Goal: Transaction & Acquisition: Subscribe to service/newsletter

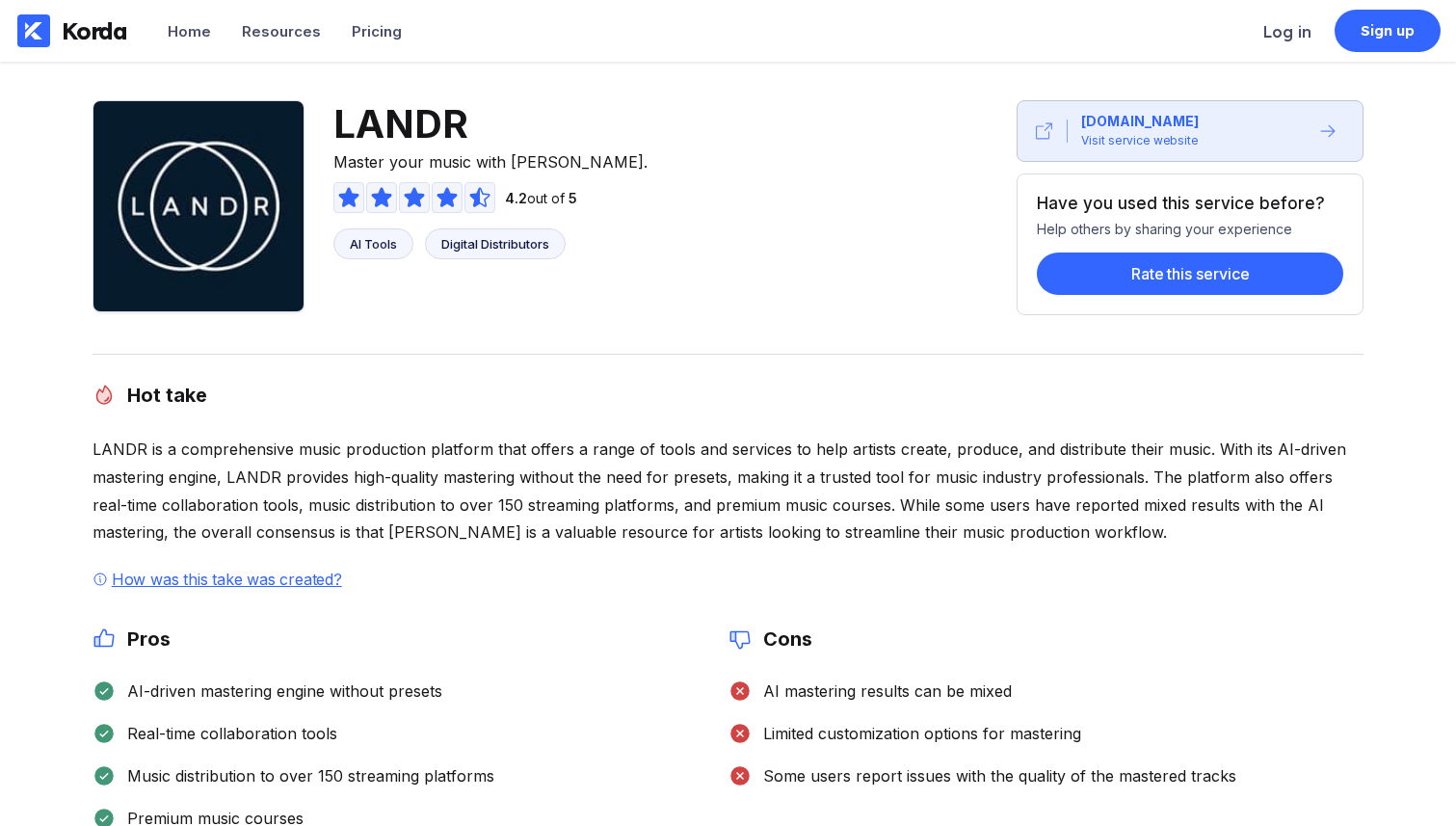
click at [691, 313] on div "LANDR Master your music with [PERSON_NAME]. 4.2 out of 5 AI Tools Digital Distr…" at bounding box center [728, 208] width 1272 height 215
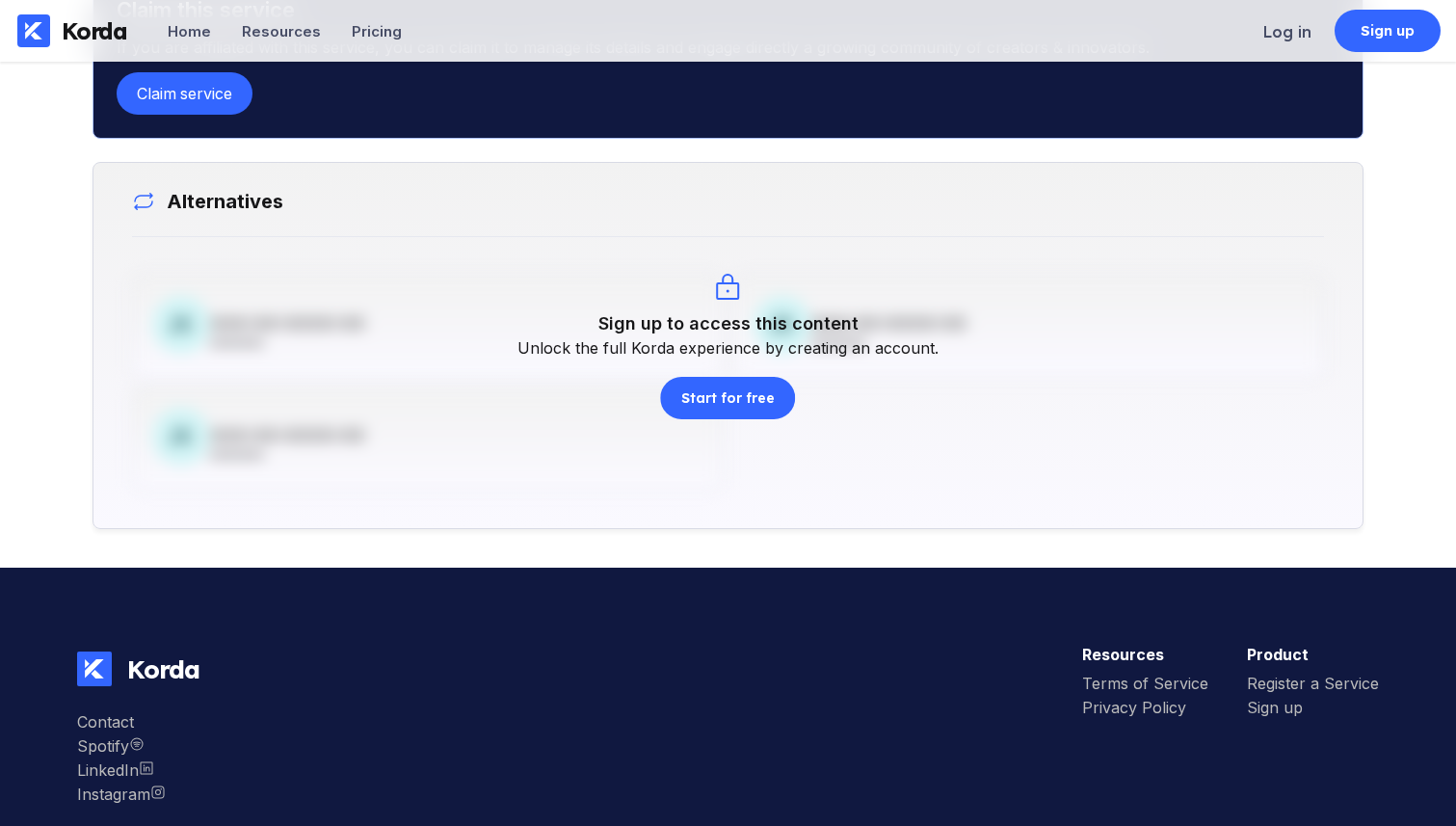
scroll to position [1212, 0]
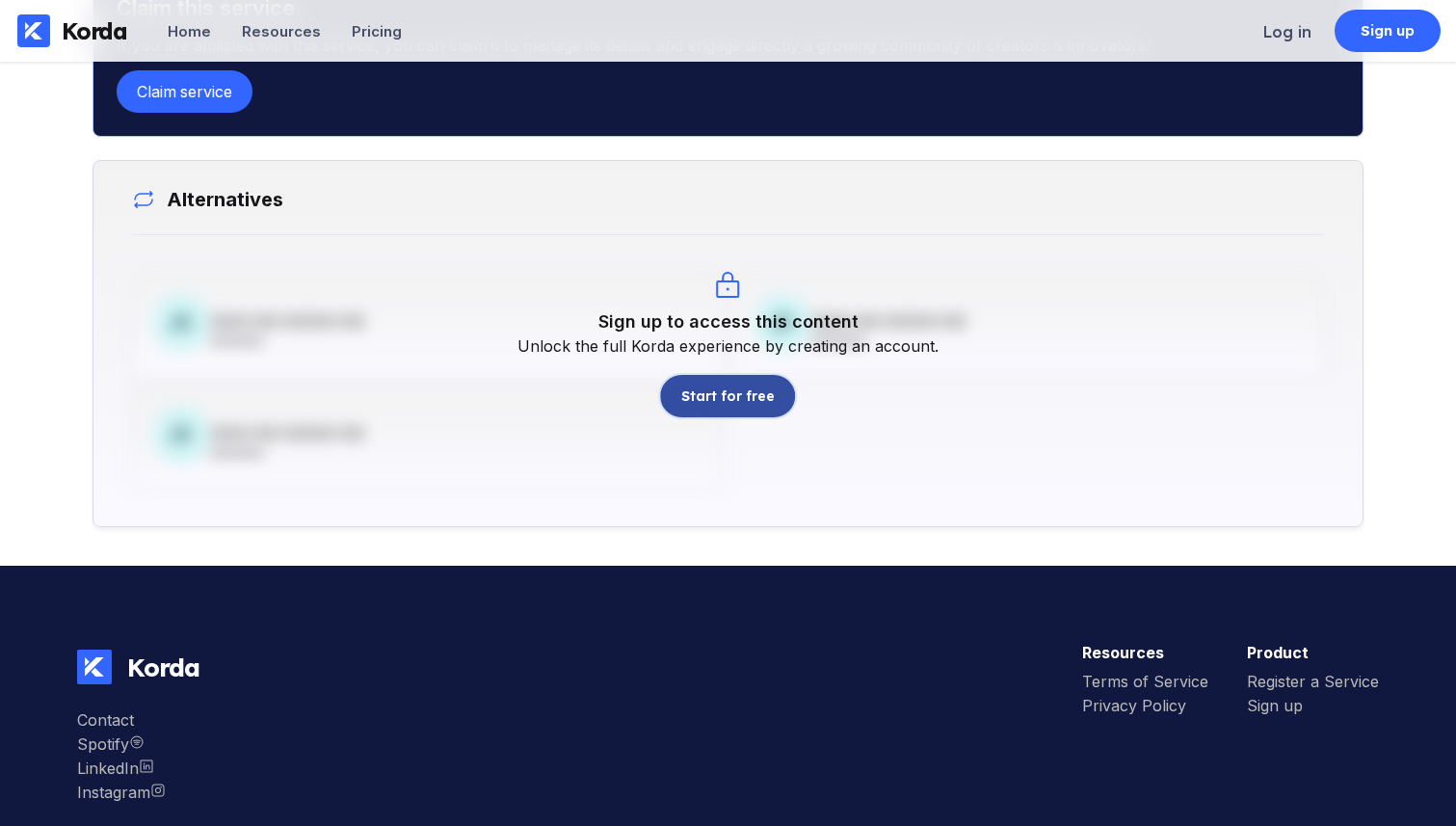
click at [724, 416] on button "Start for free" at bounding box center [728, 395] width 135 height 42
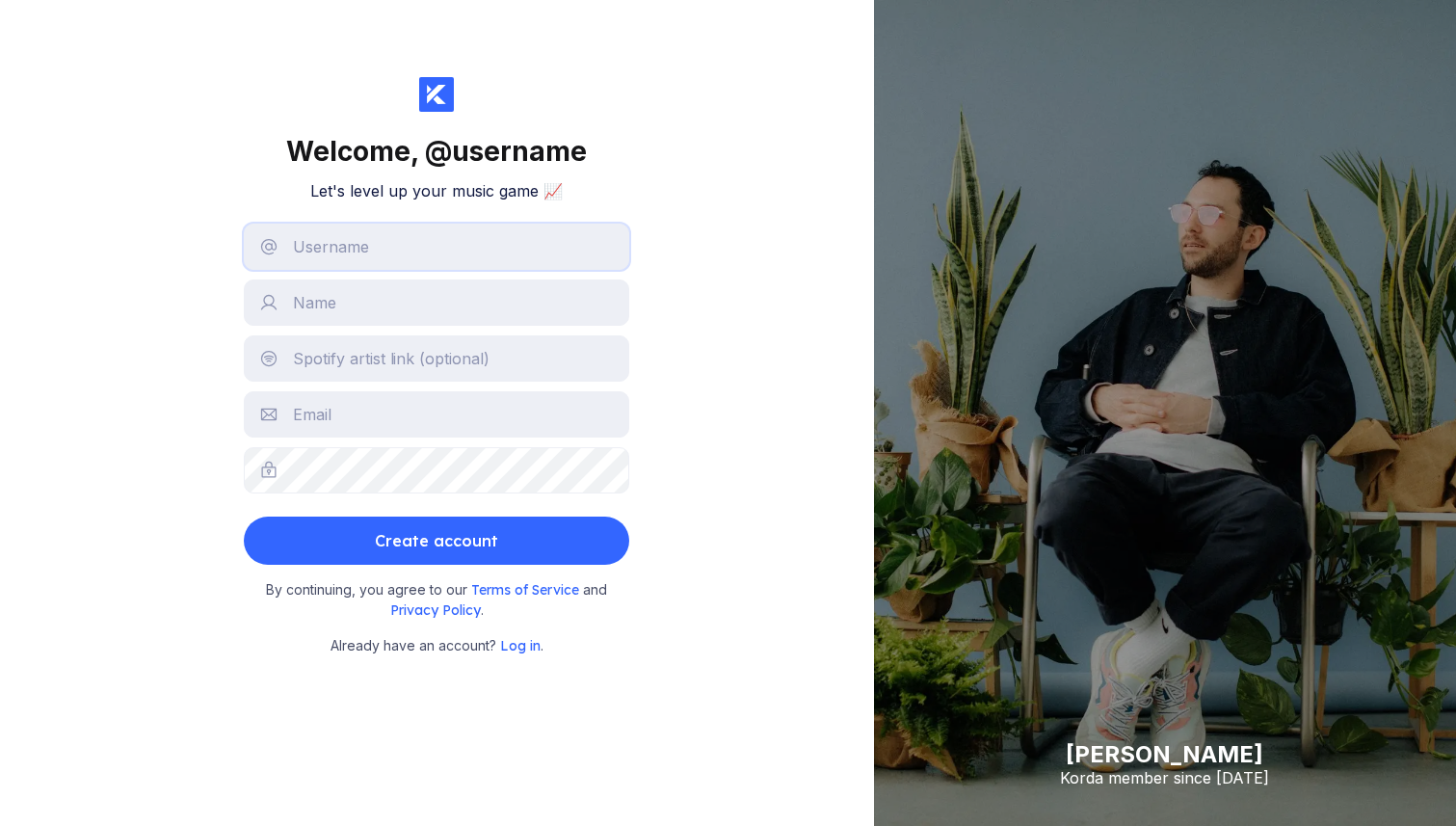
click at [505, 235] on input "text" at bounding box center [436, 246] width 385 height 46
type input "joepvanleijsen"
click at [713, 248] on div "Welcome, @ joepvanleijsen Let's level up your music game 📈 joepvanleijsen Creat…" at bounding box center [437, 413] width 874 height 826
click at [574, 298] on input "text" at bounding box center [436, 302] width 385 height 46
type input "Joep"
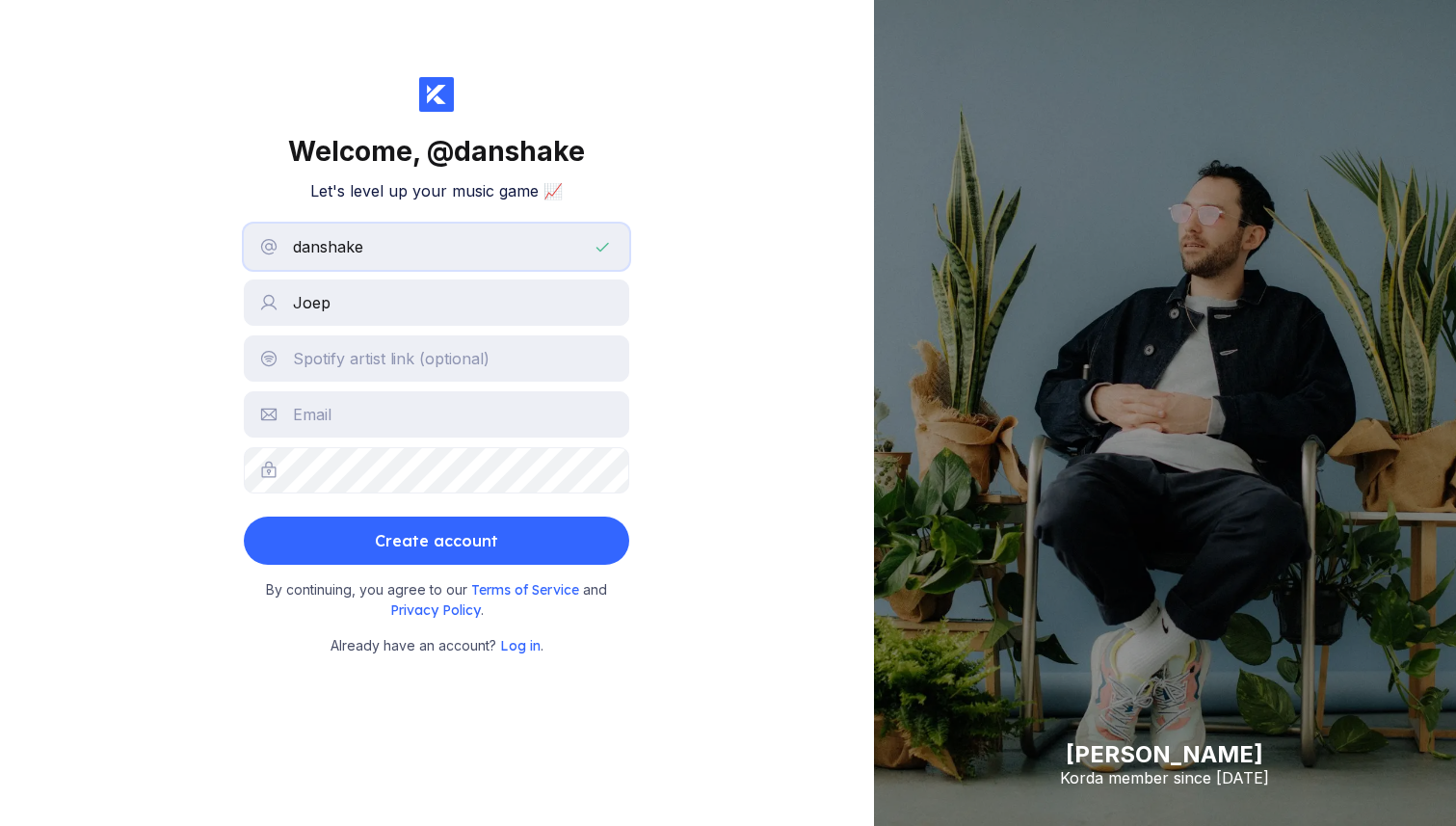
click at [429, 256] on input "danshake" at bounding box center [436, 246] width 385 height 46
paste input "_"
click at [705, 174] on div "Welcome, @ danshake_ Let's level up your music game 📈 danshake_ Joep Create acc…" at bounding box center [437, 413] width 874 height 826
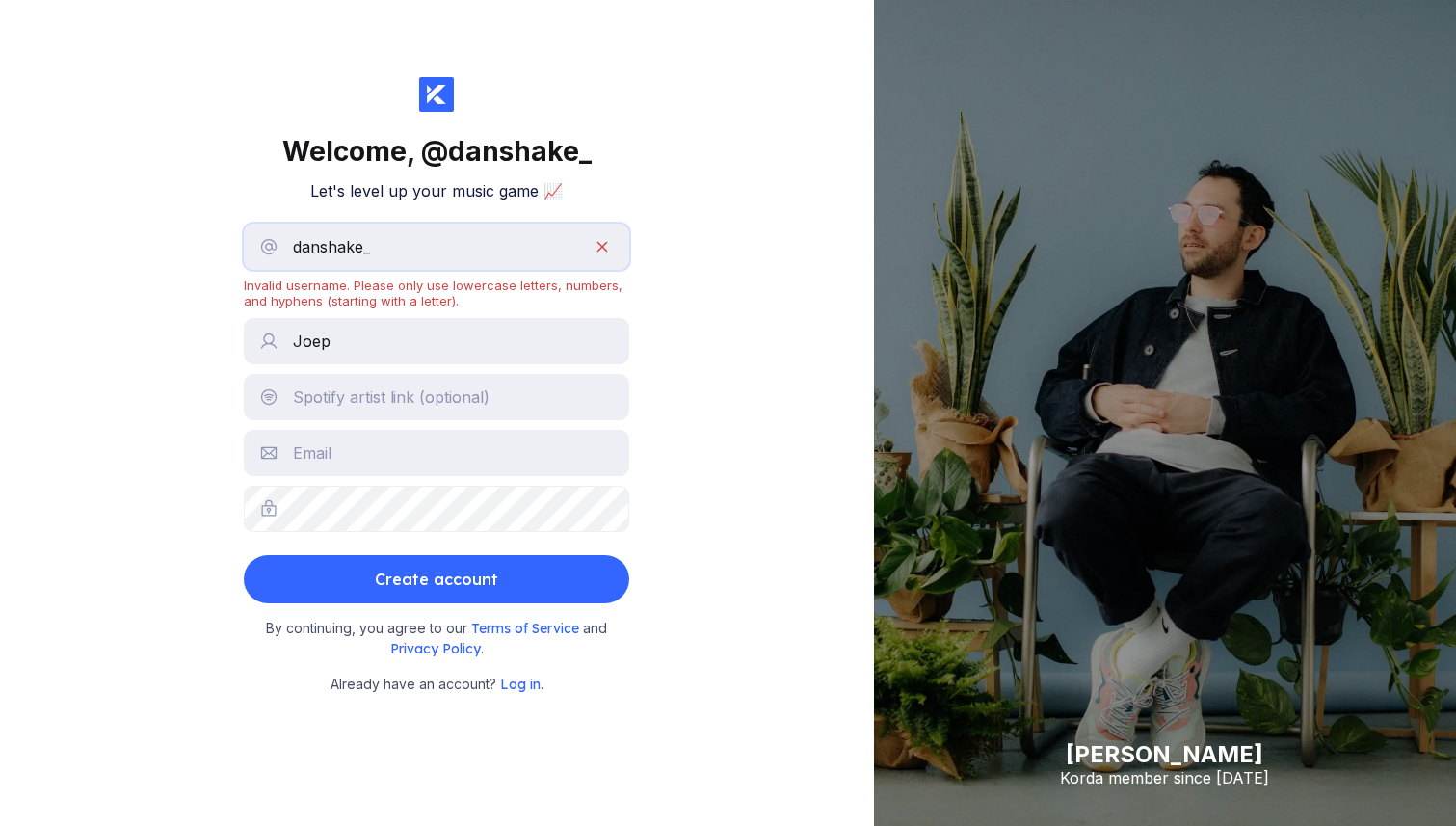
click at [603, 251] on body "We care about your privacy 🍪 We use cookies to enhance your browsing experience…" at bounding box center [728, 413] width 1456 height 826
click at [518, 254] on input "danshake_" at bounding box center [436, 246] width 385 height 46
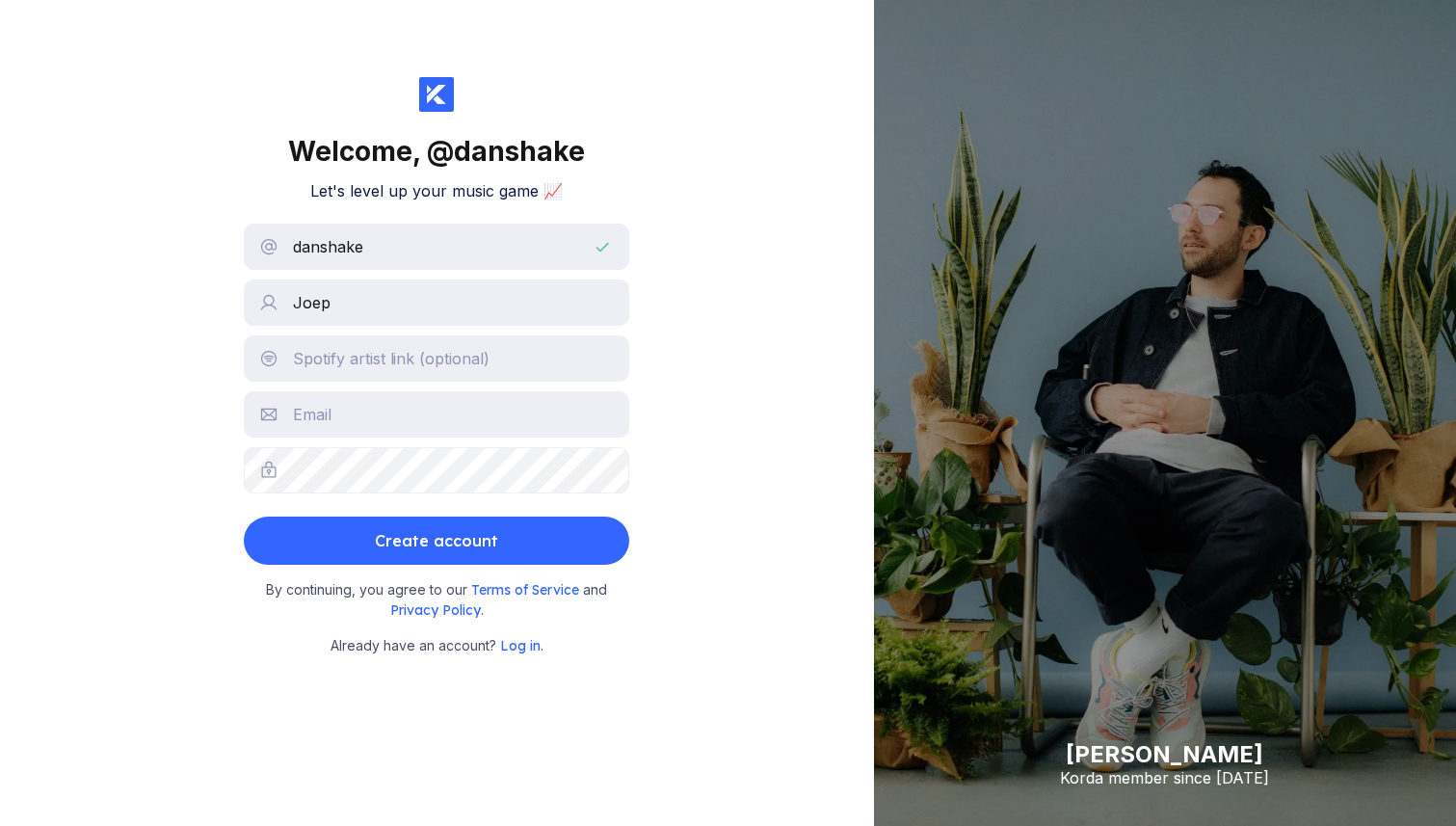
click at [190, 266] on div "Welcome, @ danshake Let's level up your music game 📈 danshake Joep Create accou…" at bounding box center [437, 413] width 874 height 826
click at [357, 241] on input "danshake" at bounding box center [436, 246] width 385 height 46
type input "danshak"
click at [698, 145] on div "Welcome, @ danshak Let's level up your music game 📈 danshak Joep Create account…" at bounding box center [437, 413] width 874 height 826
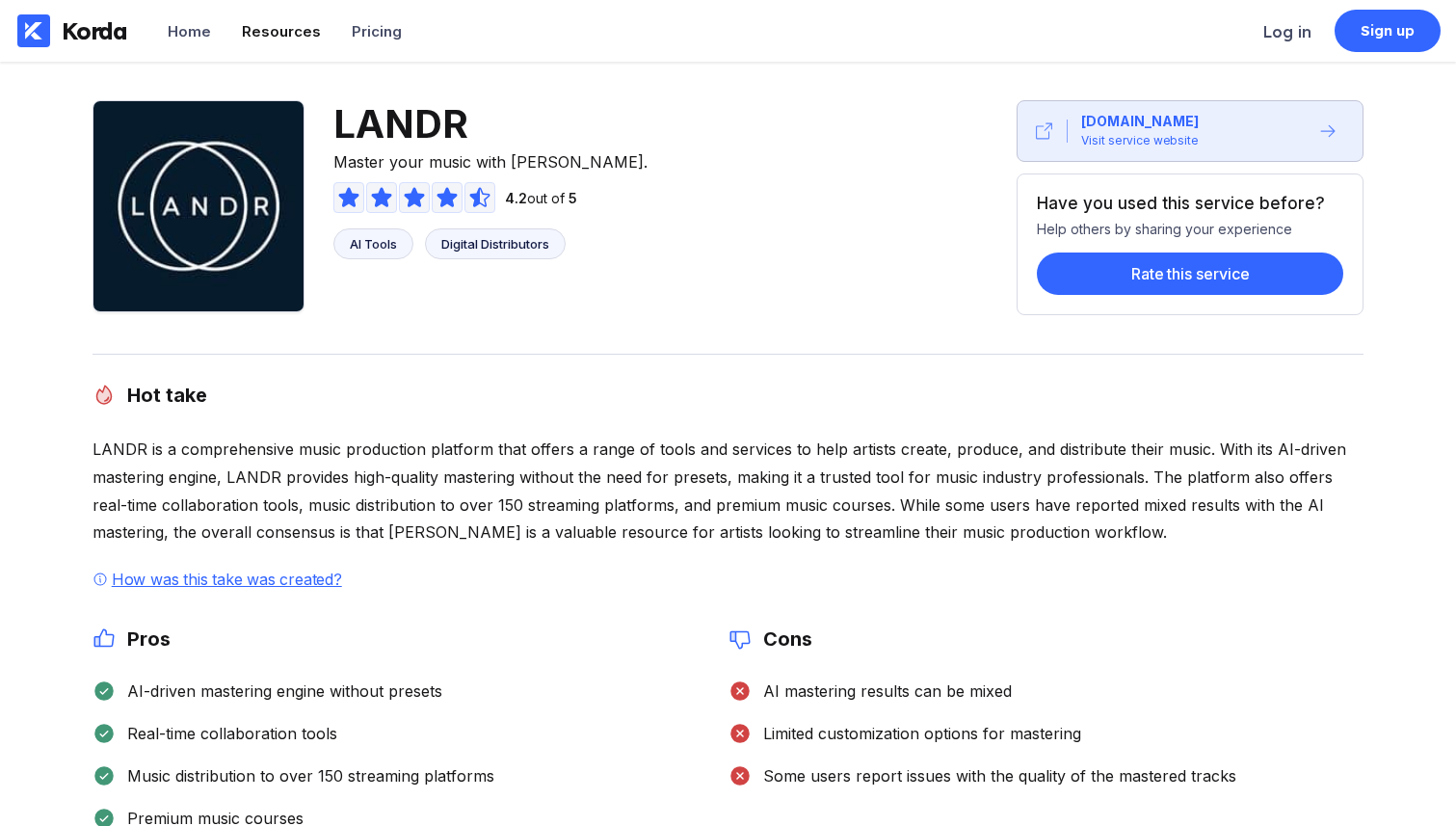
click at [292, 36] on div "Resources" at bounding box center [281, 31] width 79 height 19
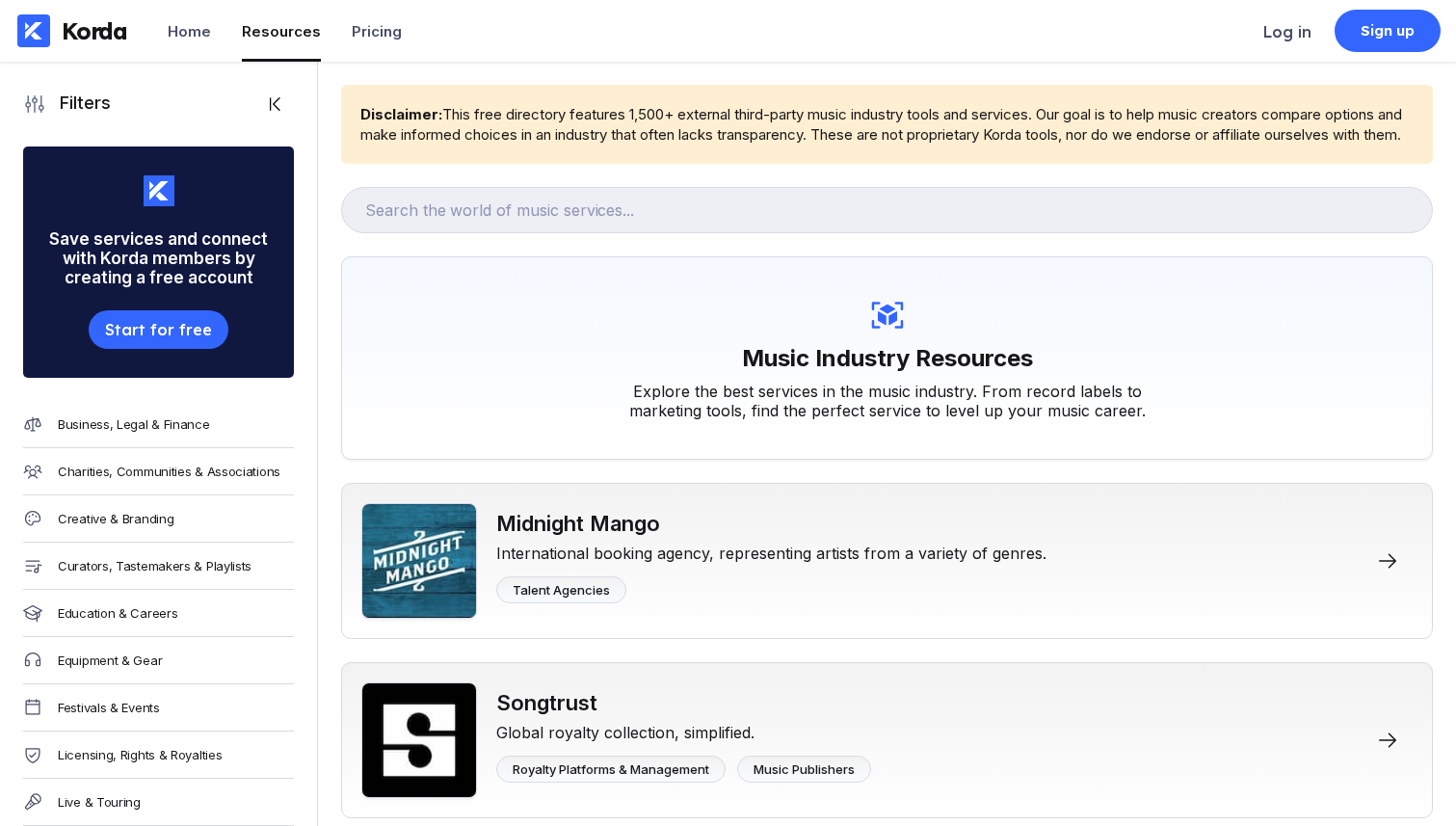
click at [31, 104] on icon at bounding box center [35, 104] width 20 height 18
click at [270, 101] on icon at bounding box center [275, 104] width 20 height 20
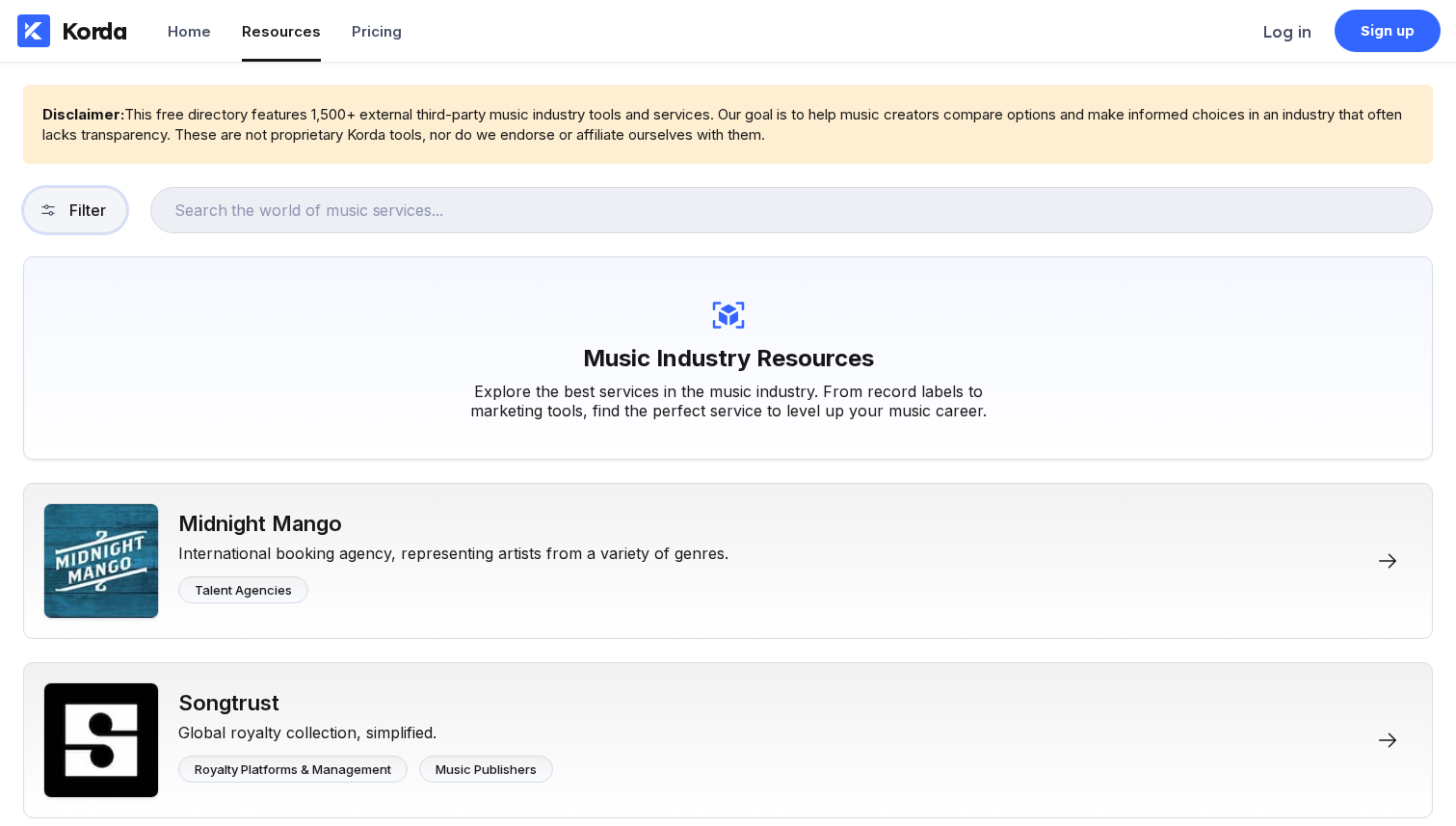
click at [103, 199] on button "Filter" at bounding box center [75, 210] width 104 height 46
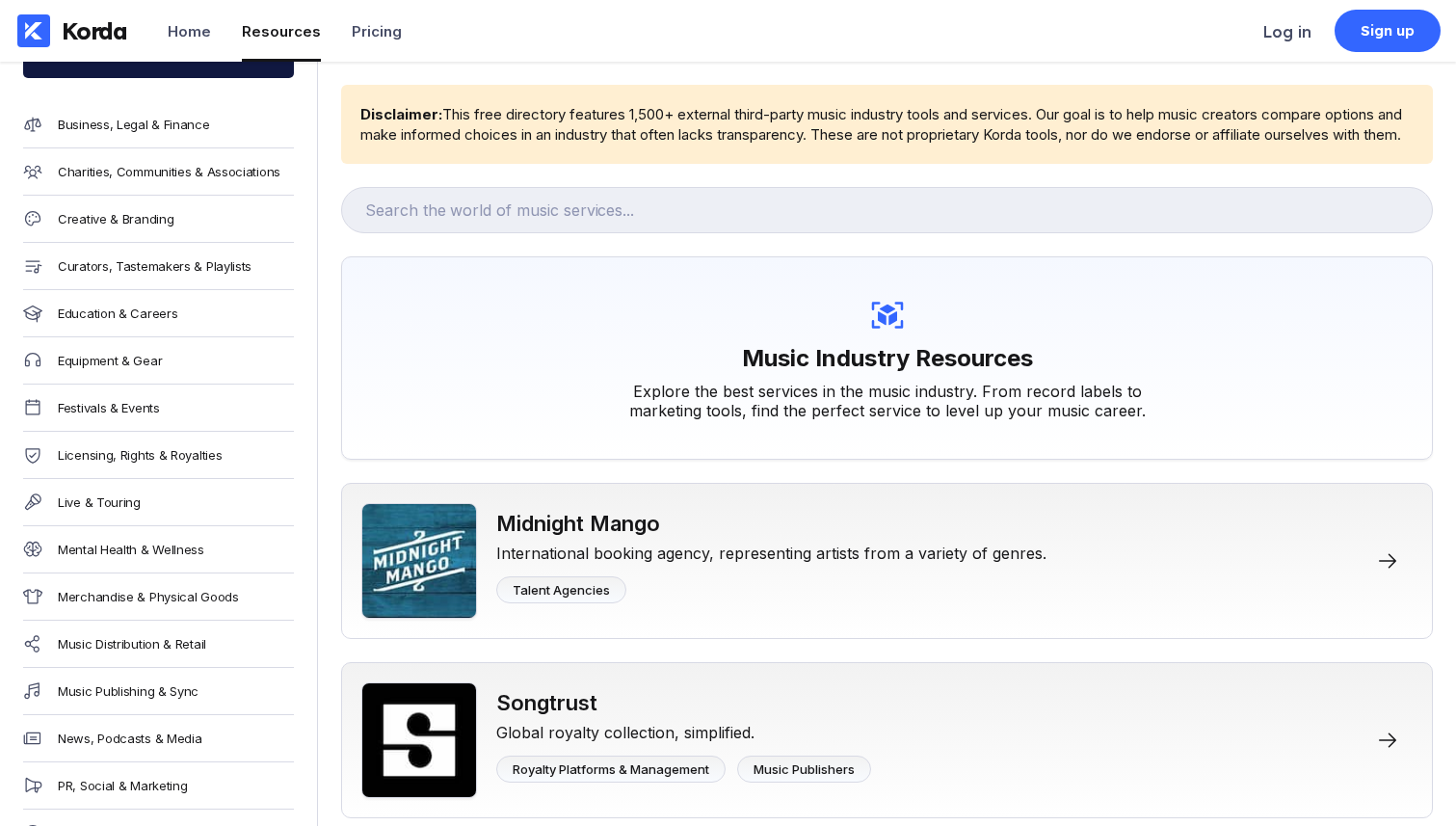
scroll to position [308, 0]
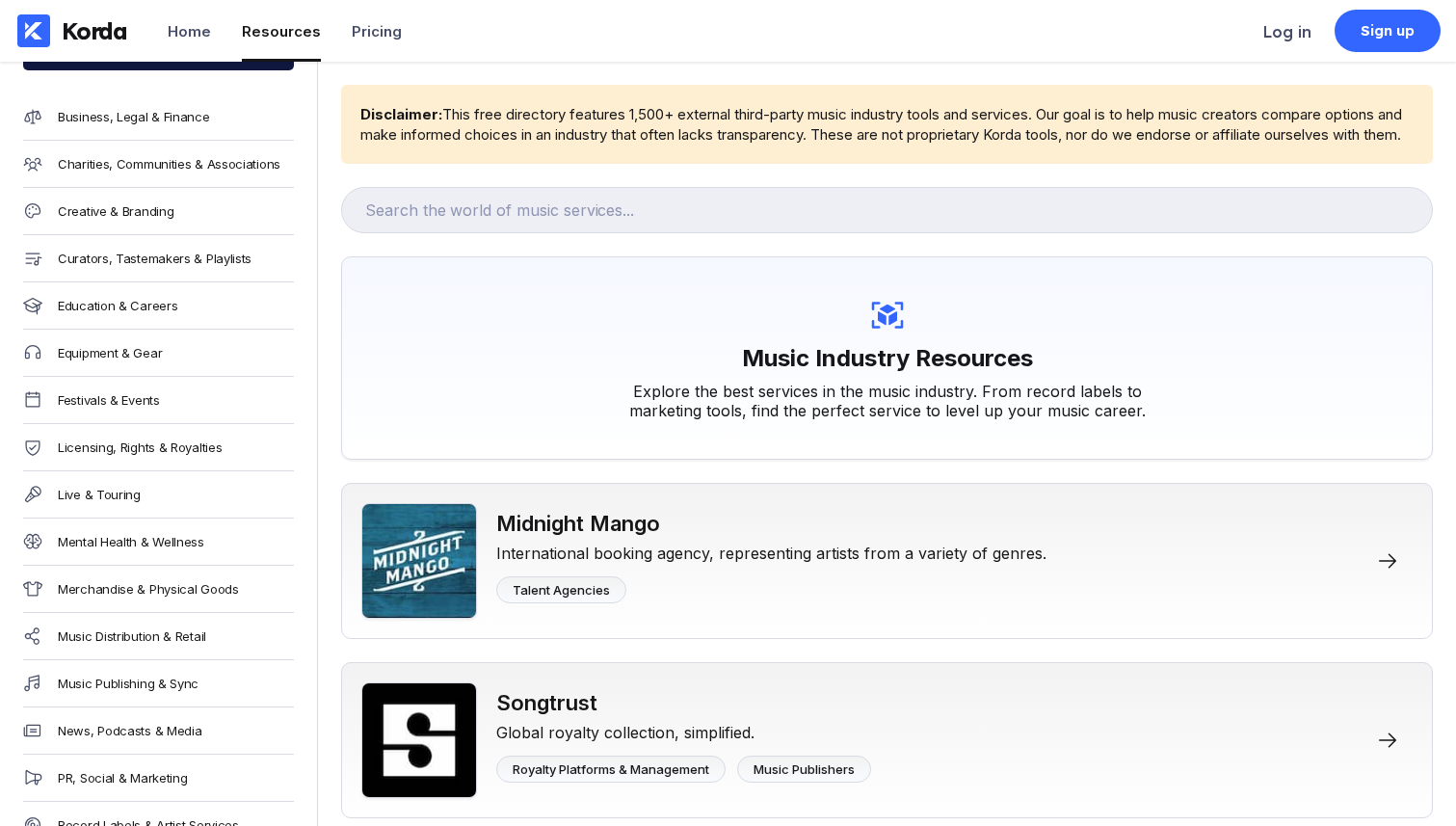
click at [145, 218] on div "Creative & Branding" at bounding box center [158, 212] width 270 height 47
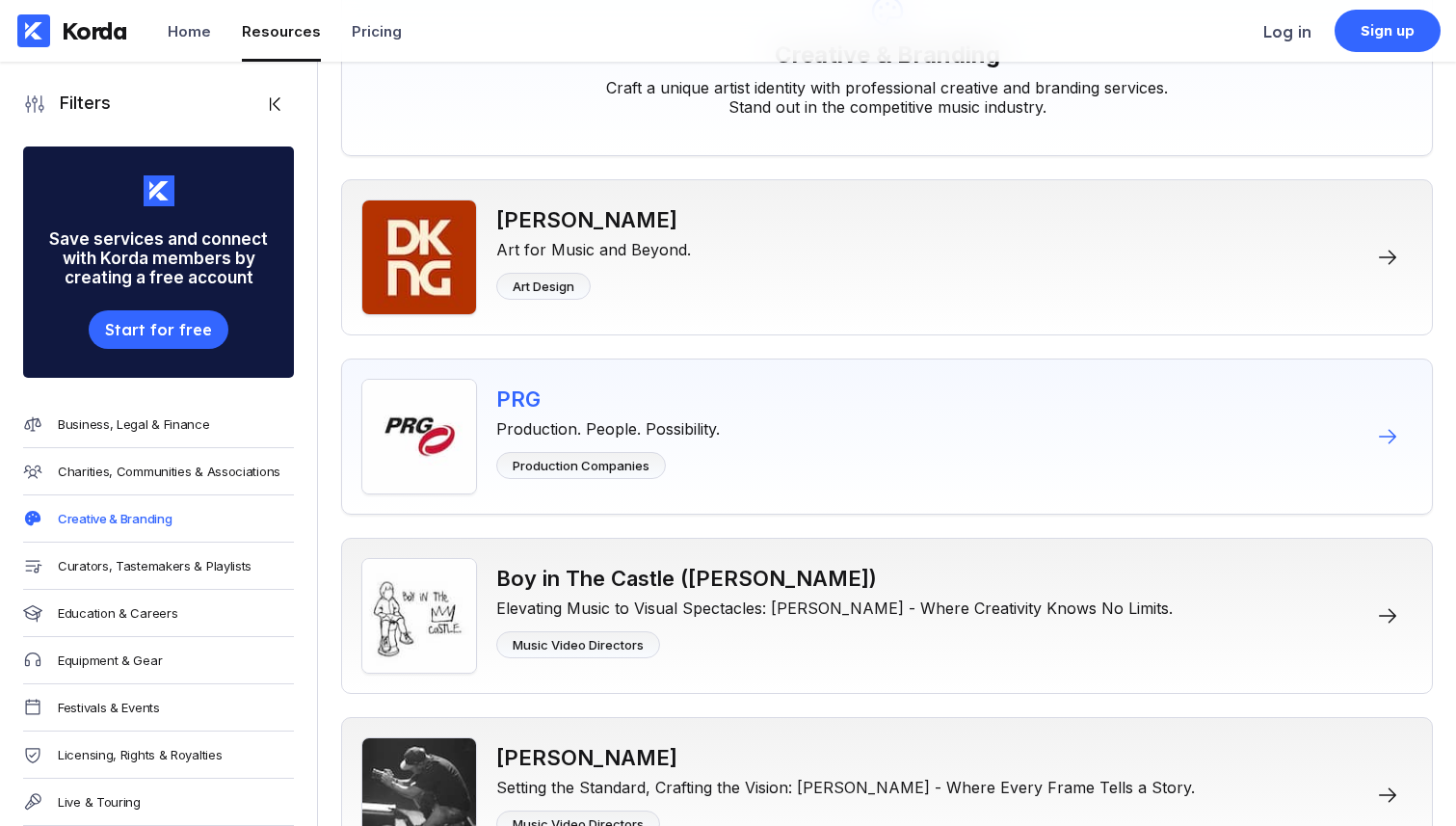
scroll to position [298, 0]
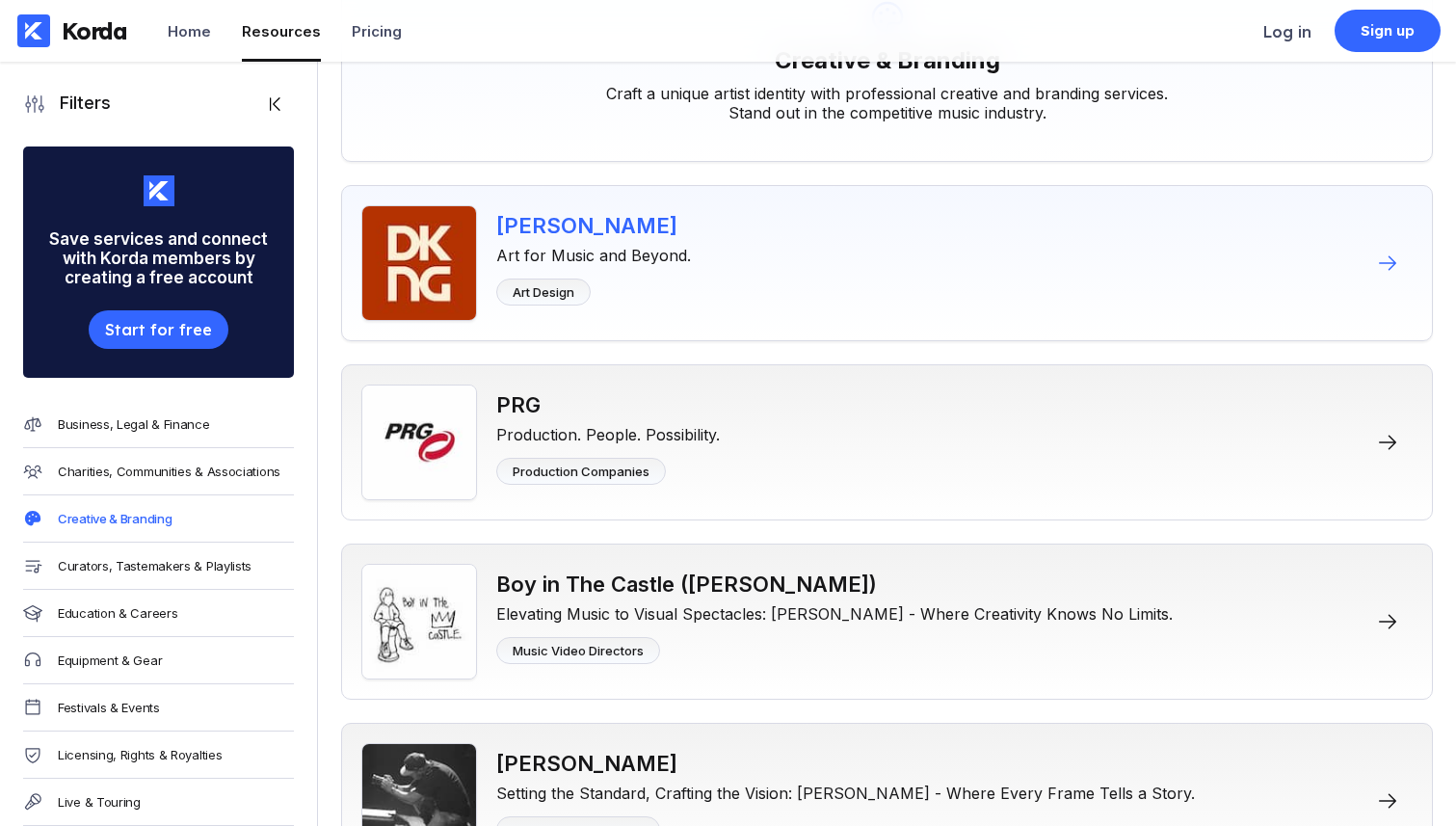
click at [760, 288] on div "DKNG Studios Art for Music and Beyond. Art Design" at bounding box center [887, 264] width 1092 height 156
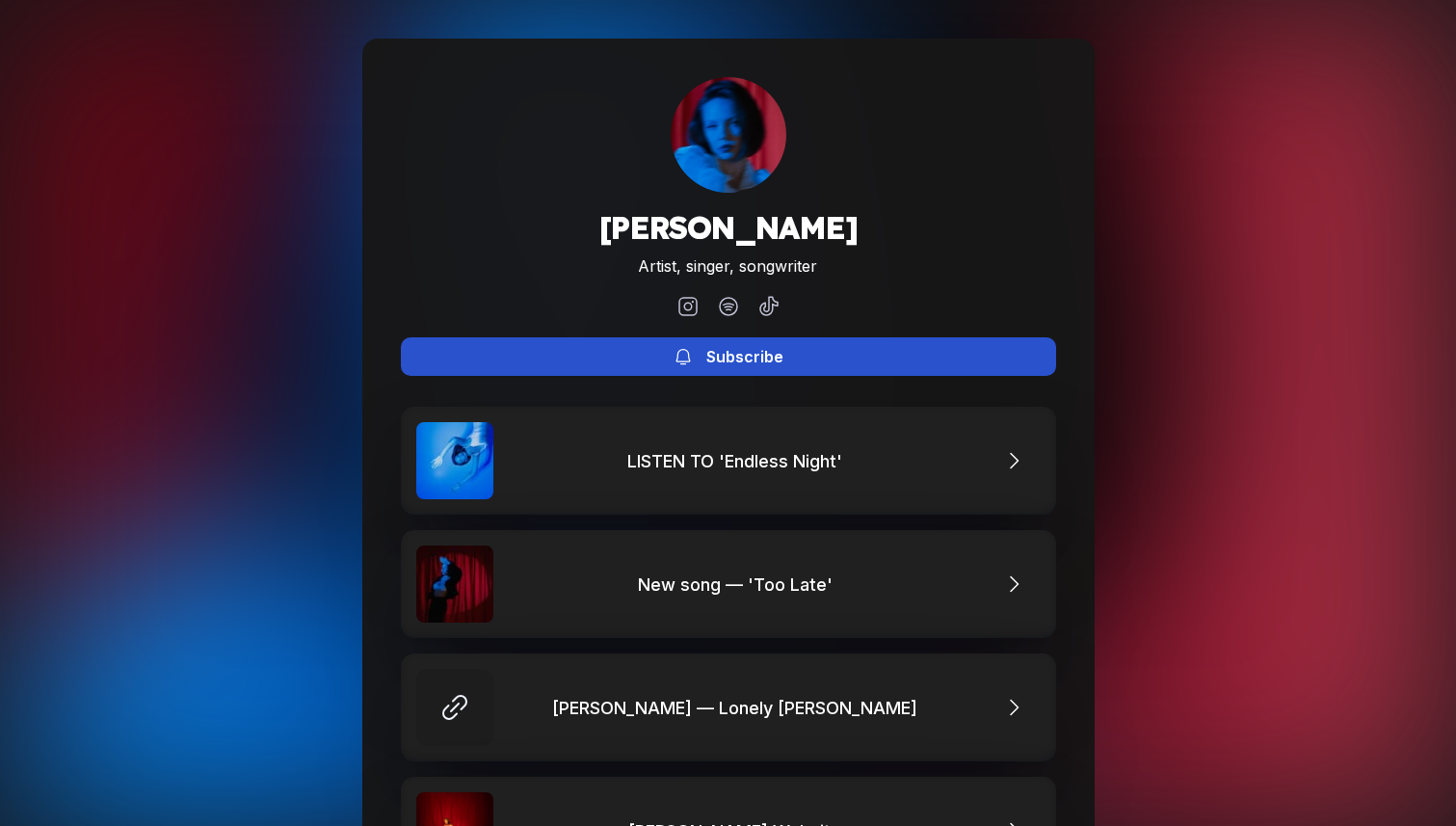
click at [793, 343] on button "Subscribe" at bounding box center [728, 356] width 655 height 38
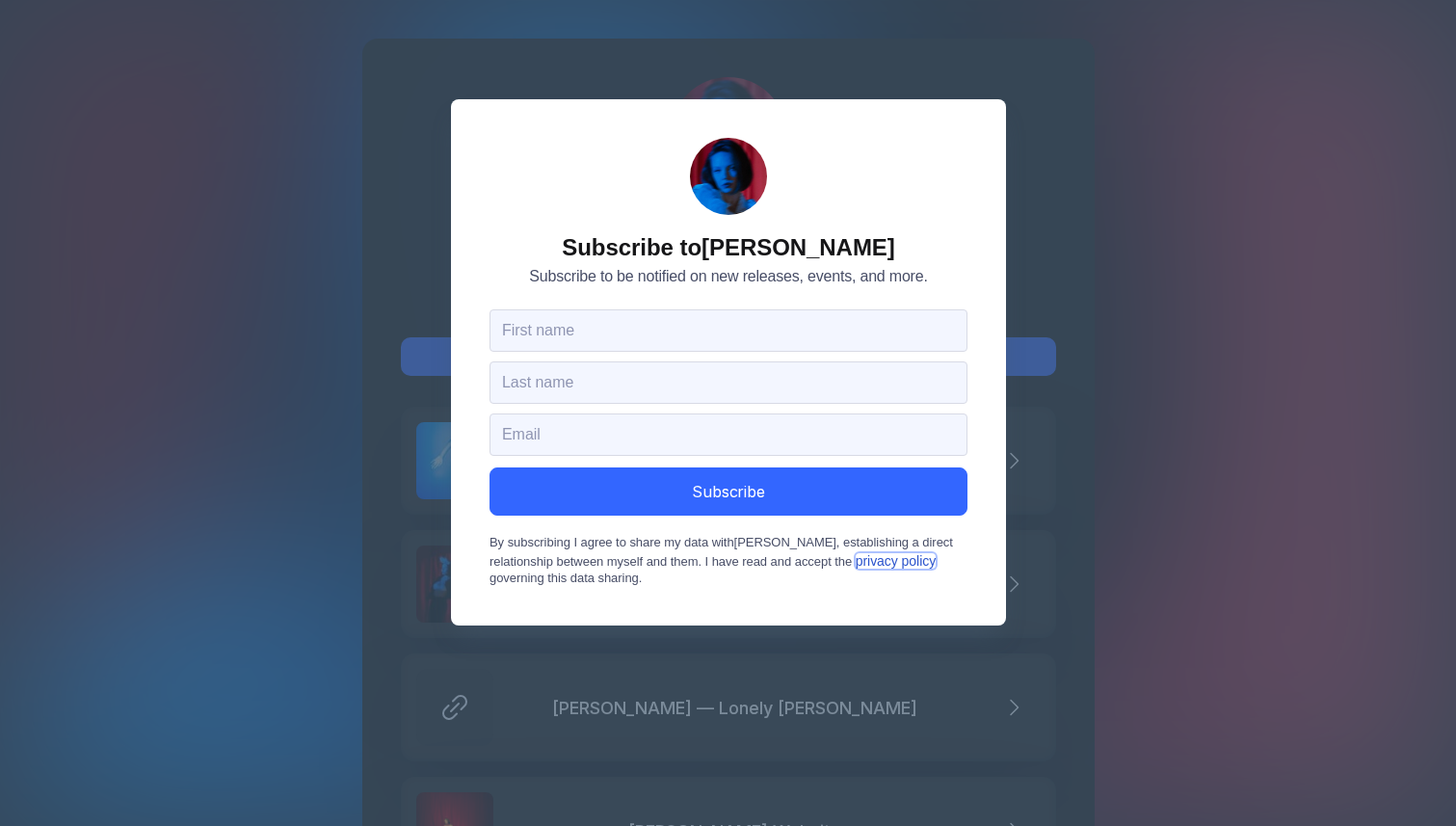
click at [910, 567] on link "privacy policy" at bounding box center [895, 561] width 80 height 16
click at [995, 518] on form "Subscribe to Eli Verano Subscribe to be notified on new releases, events, and m…" at bounding box center [728, 362] width 555 height 526
click at [1111, 462] on div "Subscribe to Eli Verano Subscribe to be notified on new releases, events, and m…" at bounding box center [728, 413] width 1456 height 826
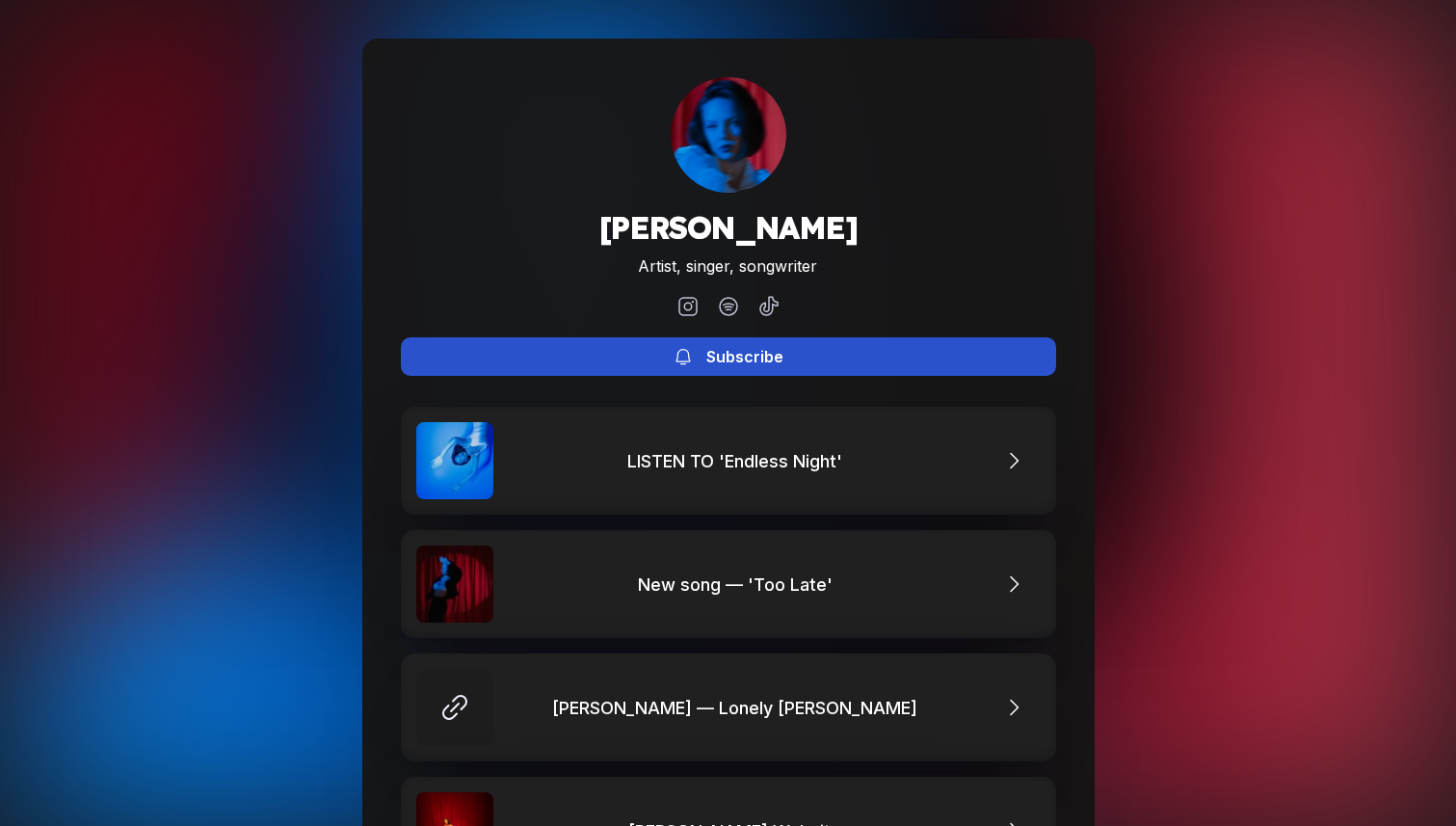
click at [988, 366] on button "Subscribe" at bounding box center [728, 356] width 655 height 38
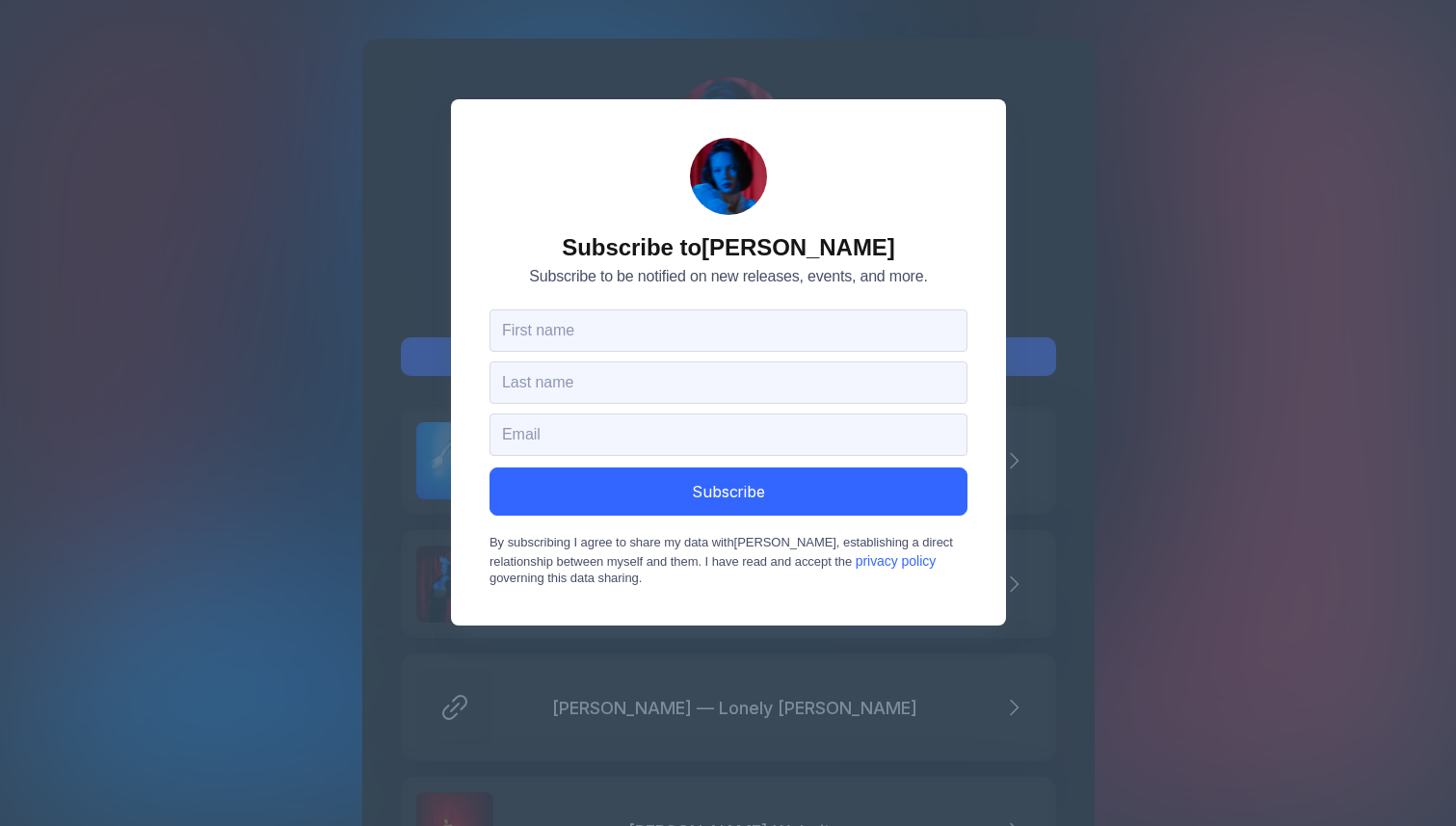
click at [1148, 365] on div "Subscribe to Eli Verano Subscribe to be notified on new releases, events, and m…" at bounding box center [728, 413] width 1456 height 826
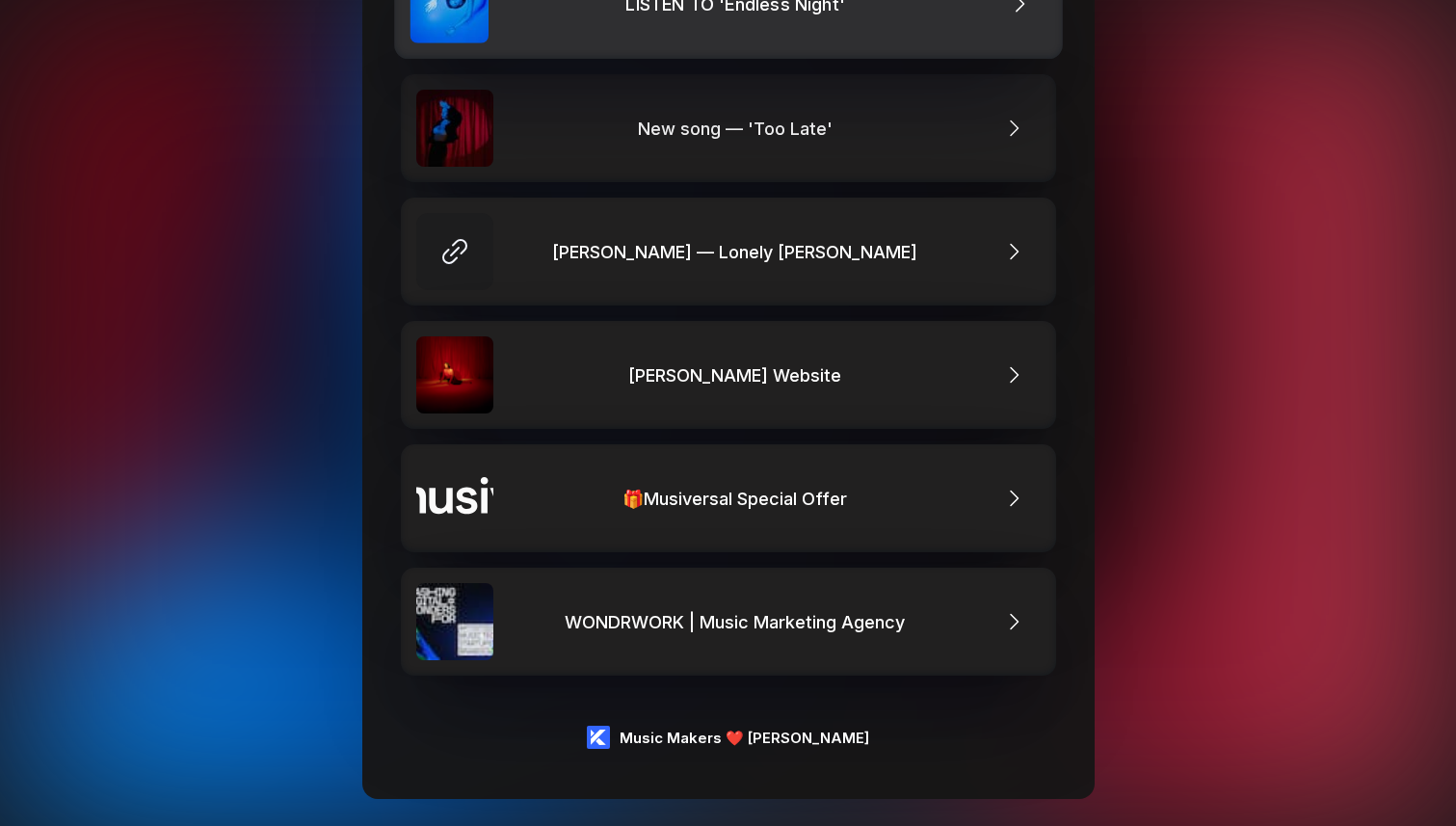
scroll to position [467, 0]
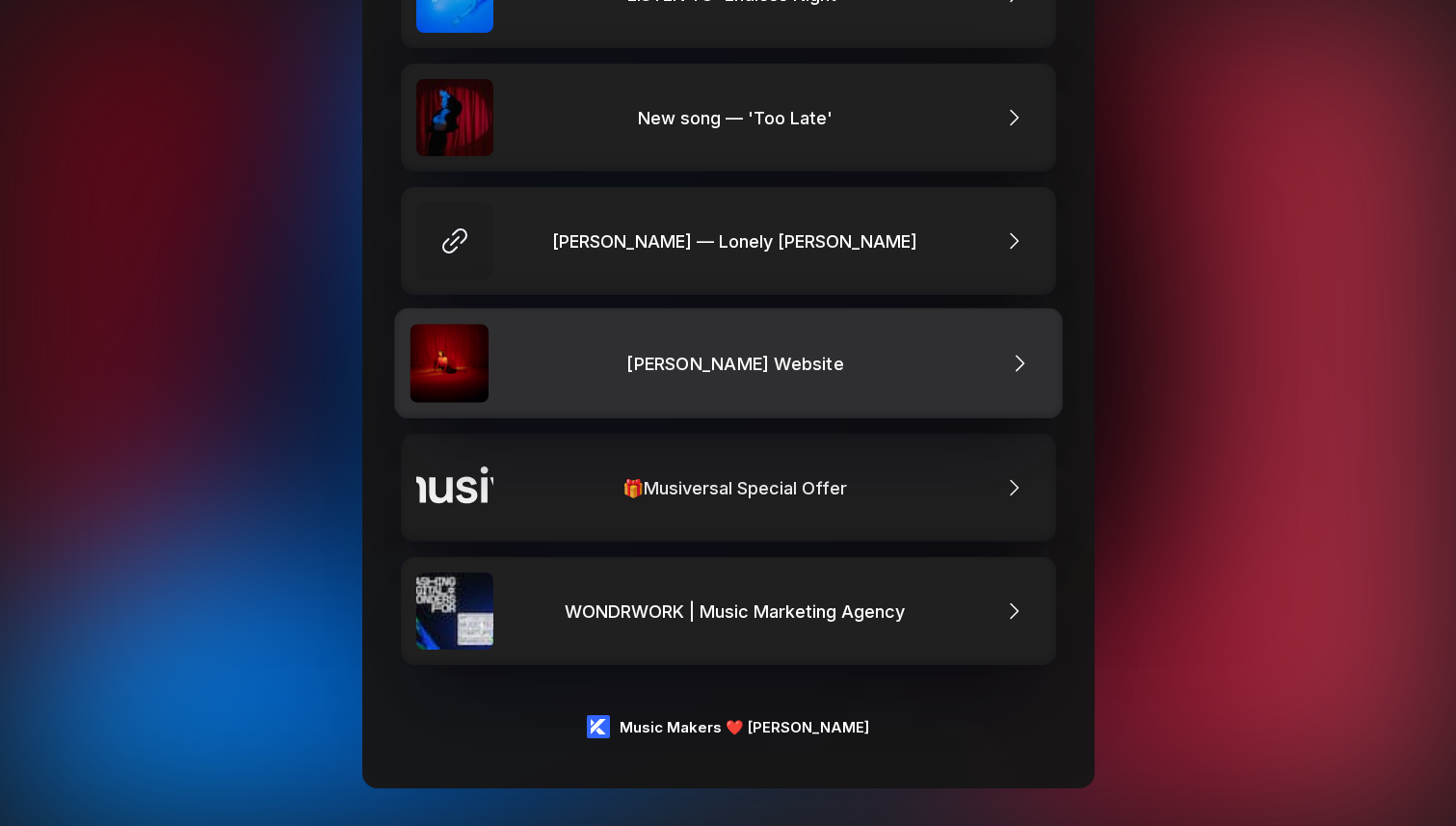
click at [663, 378] on link "Eli Verano Website" at bounding box center [728, 363] width 668 height 110
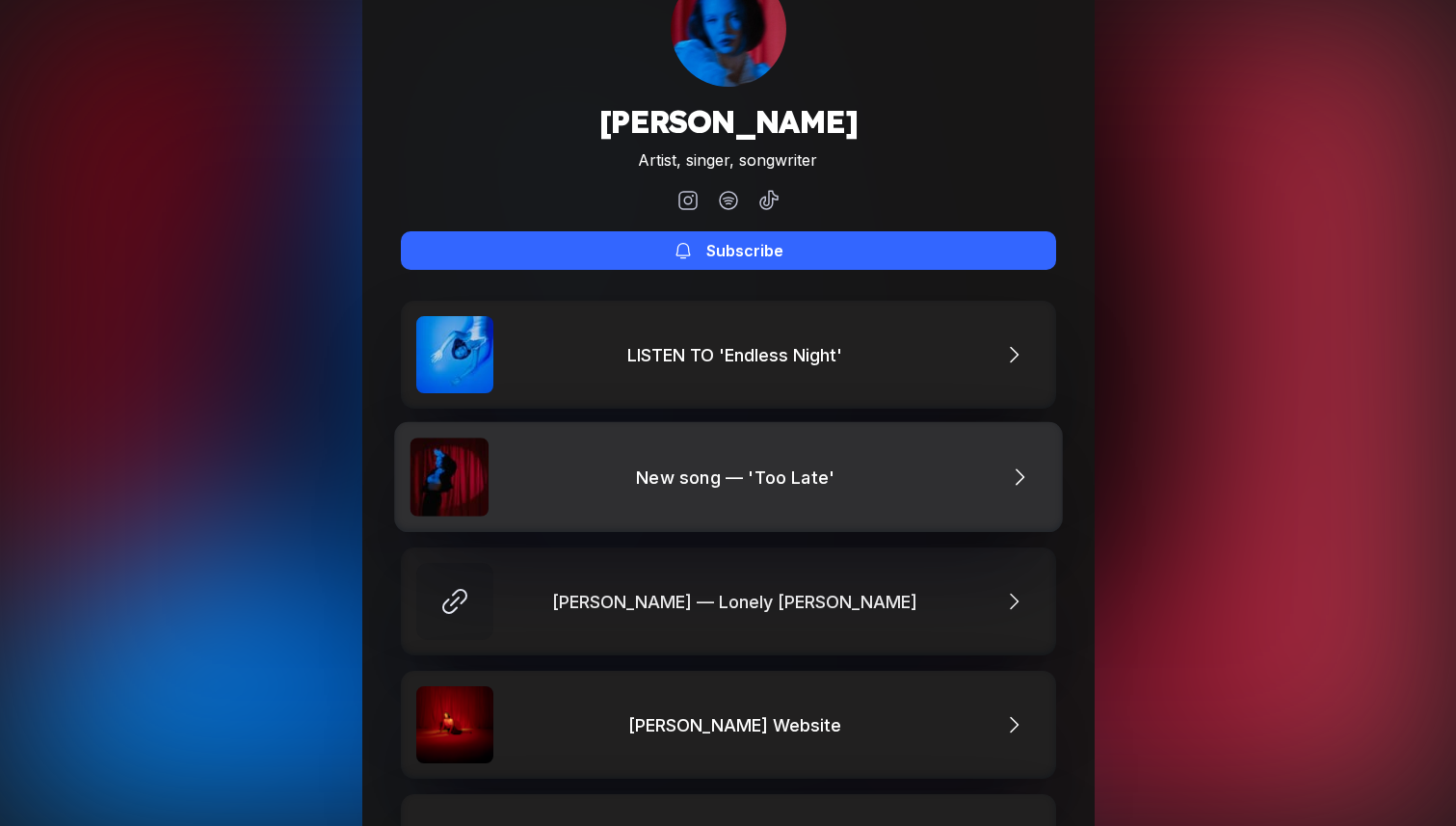
scroll to position [88, 0]
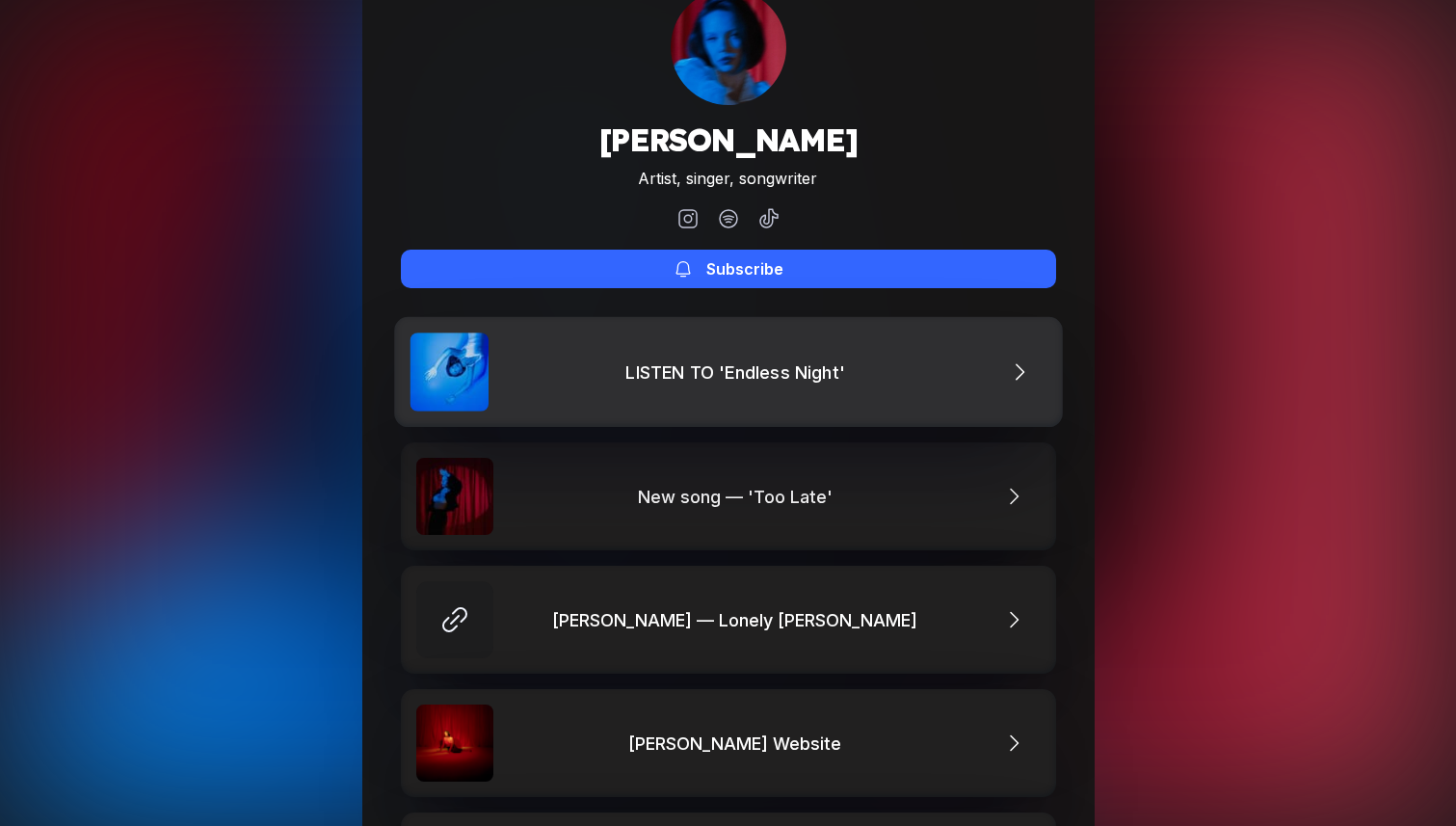
click at [603, 385] on link "LISTEN TO 'Endless Night'" at bounding box center [728, 372] width 668 height 110
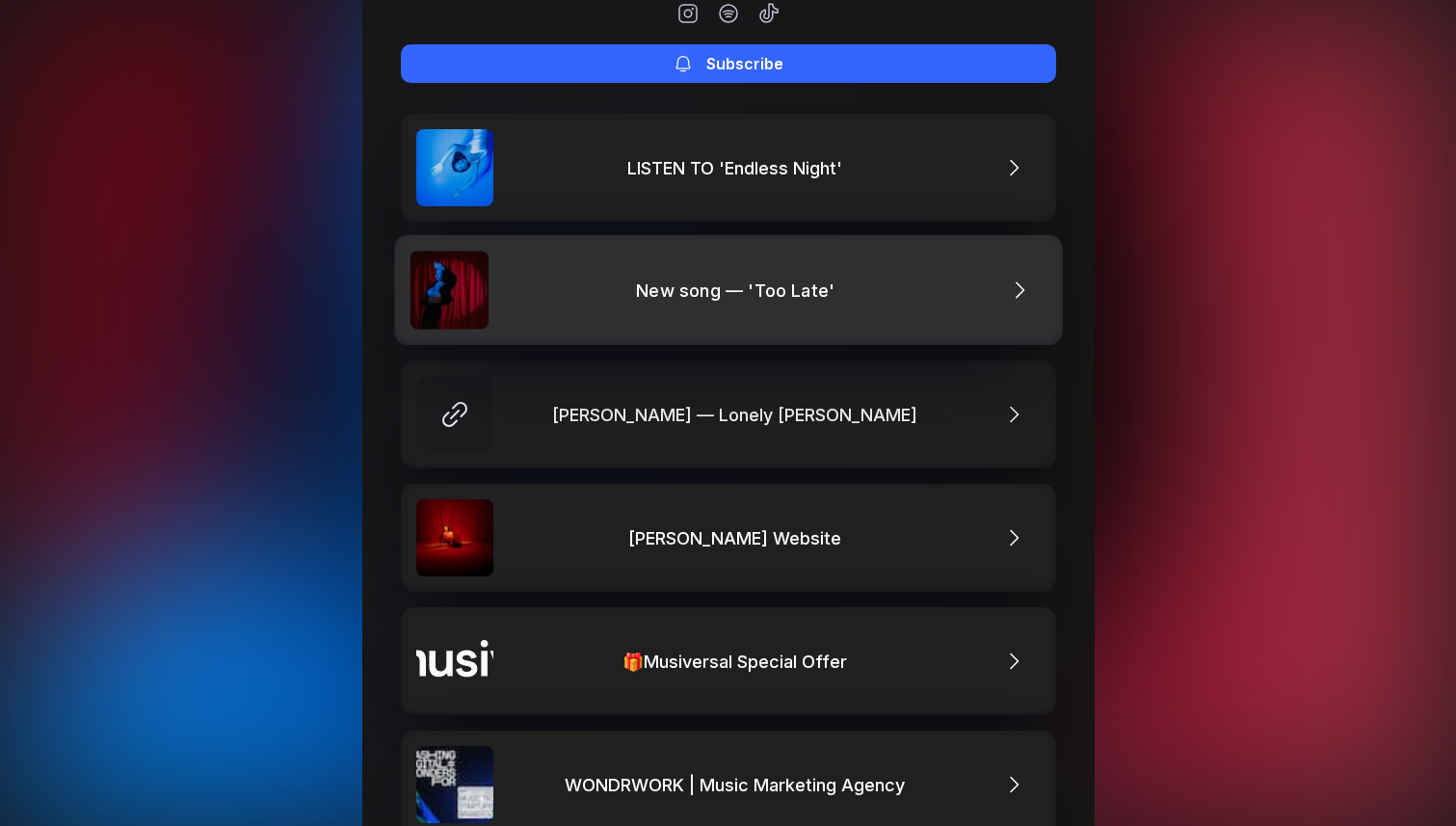
scroll to position [467, 0]
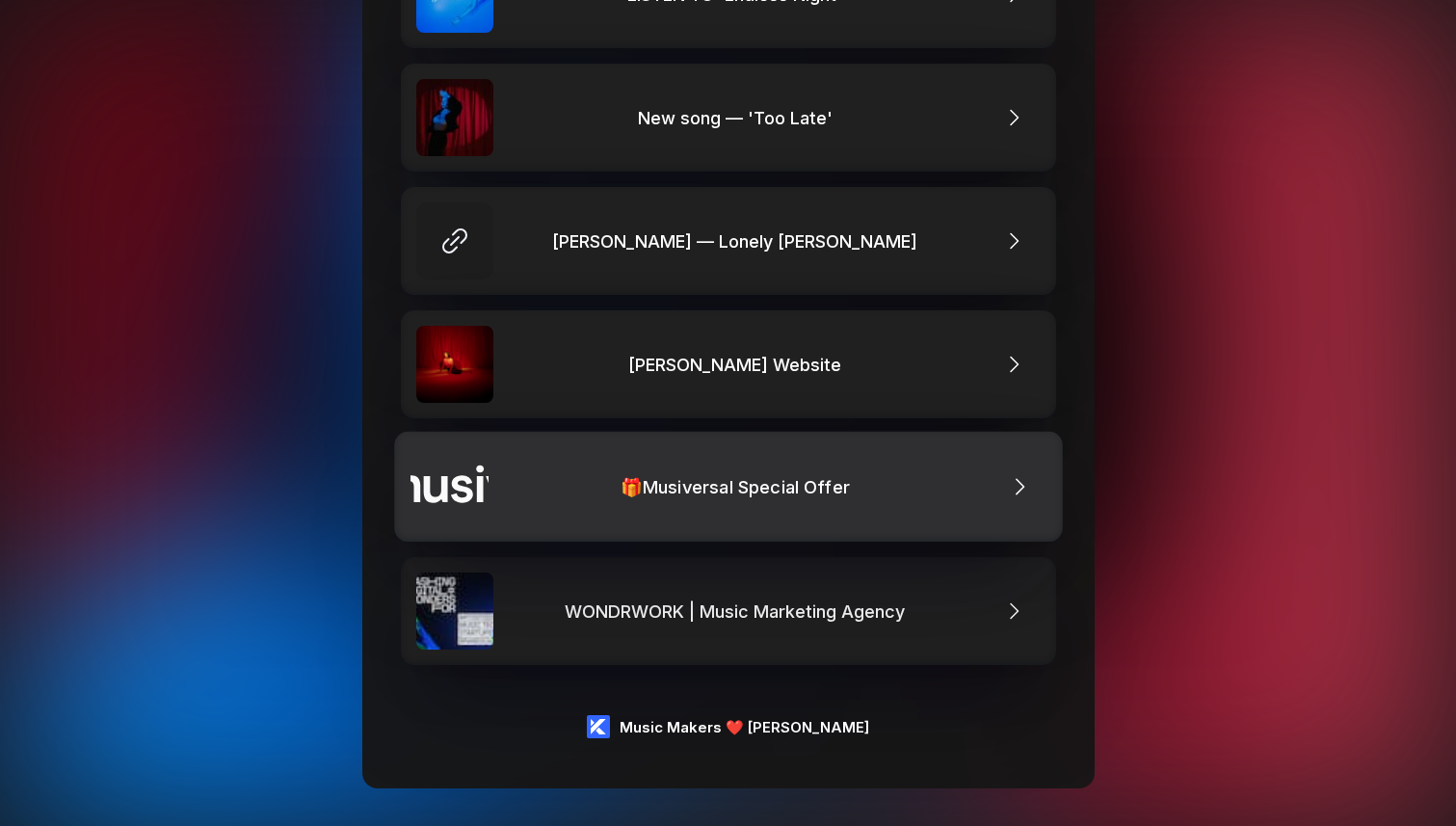
click at [546, 450] on link "🎁Musiversal Special Offer" at bounding box center [728, 486] width 668 height 110
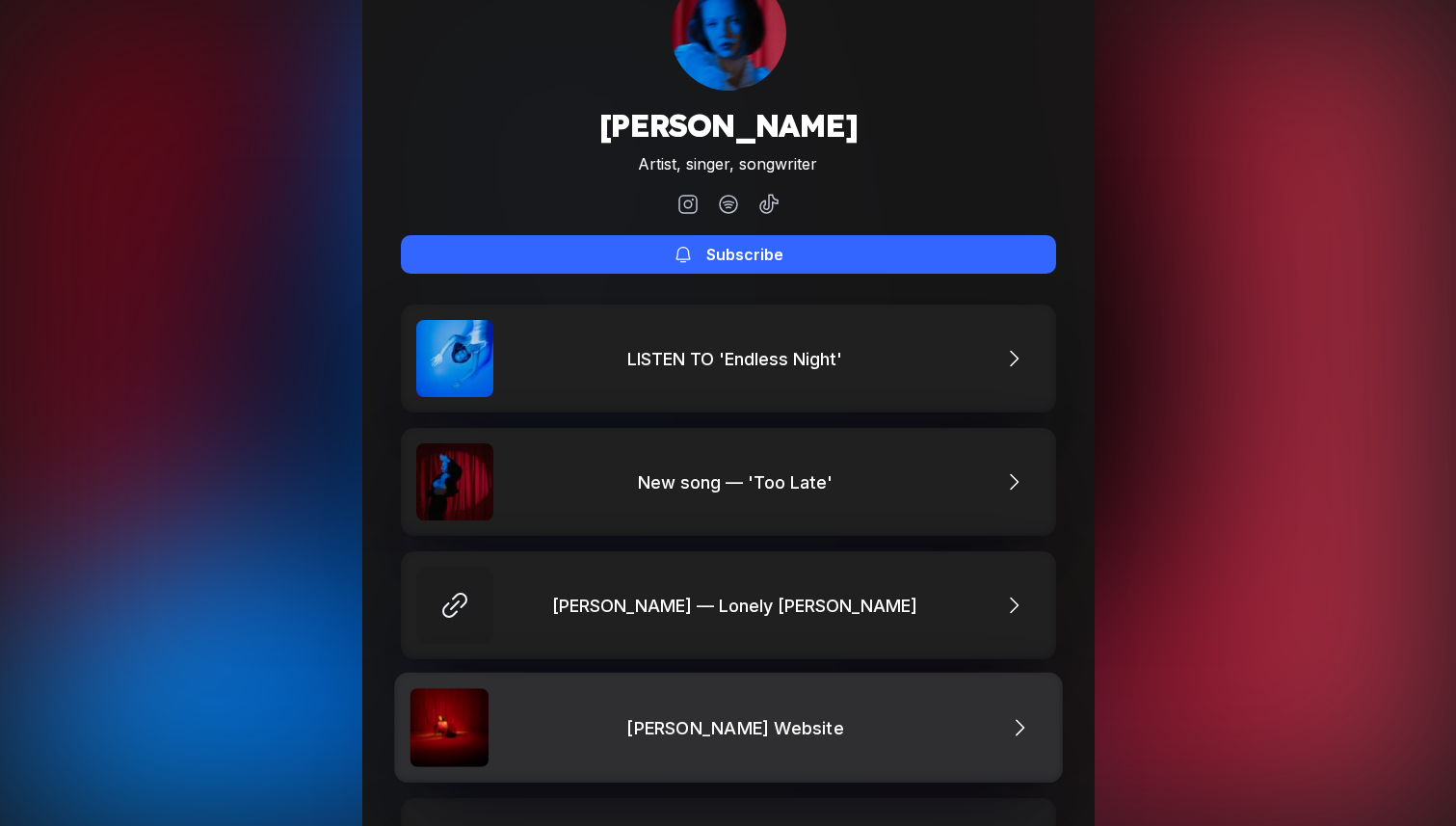
scroll to position [0, 0]
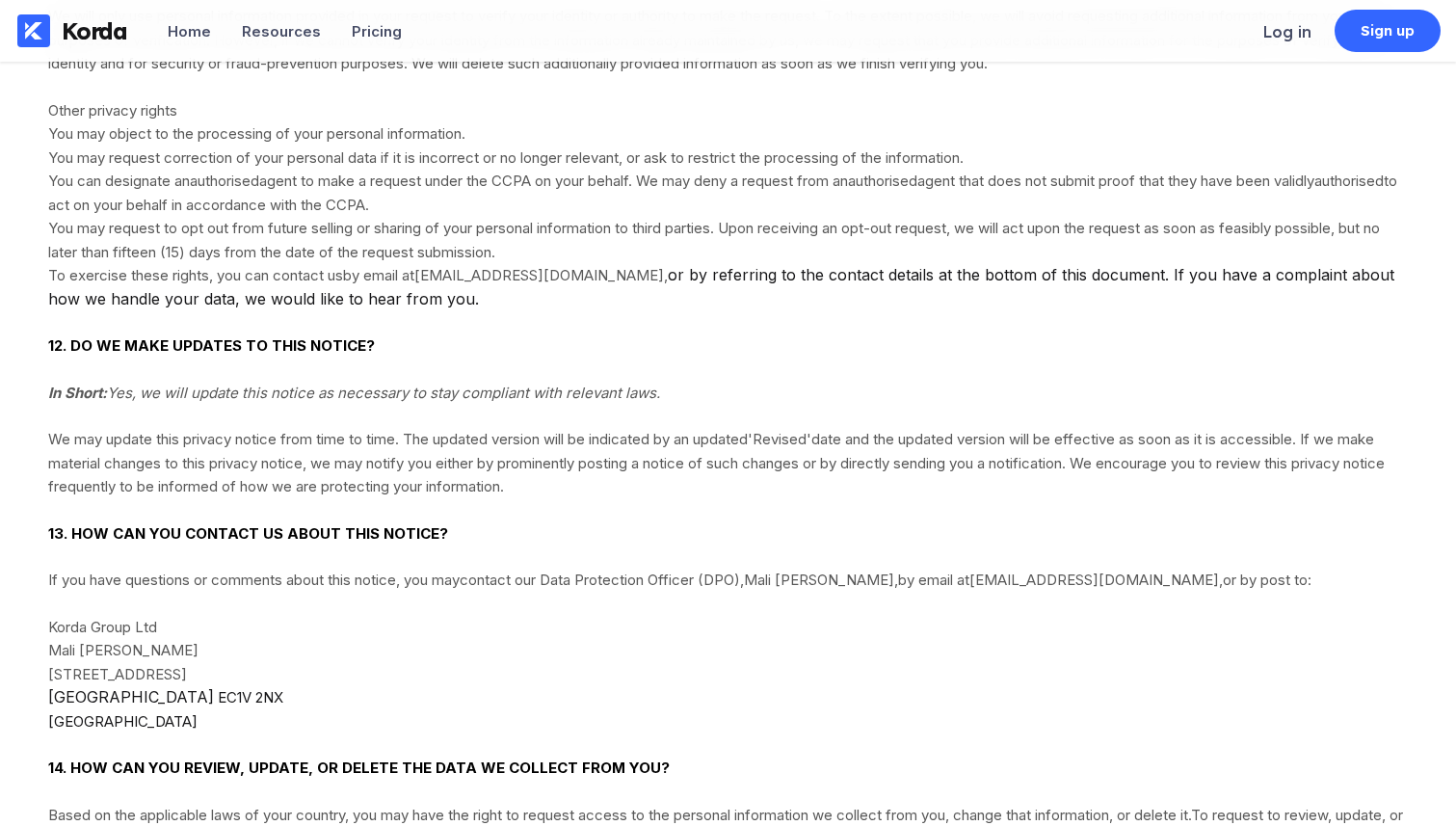
scroll to position [9520, 0]
